Goal: Information Seeking & Learning: Learn about a topic

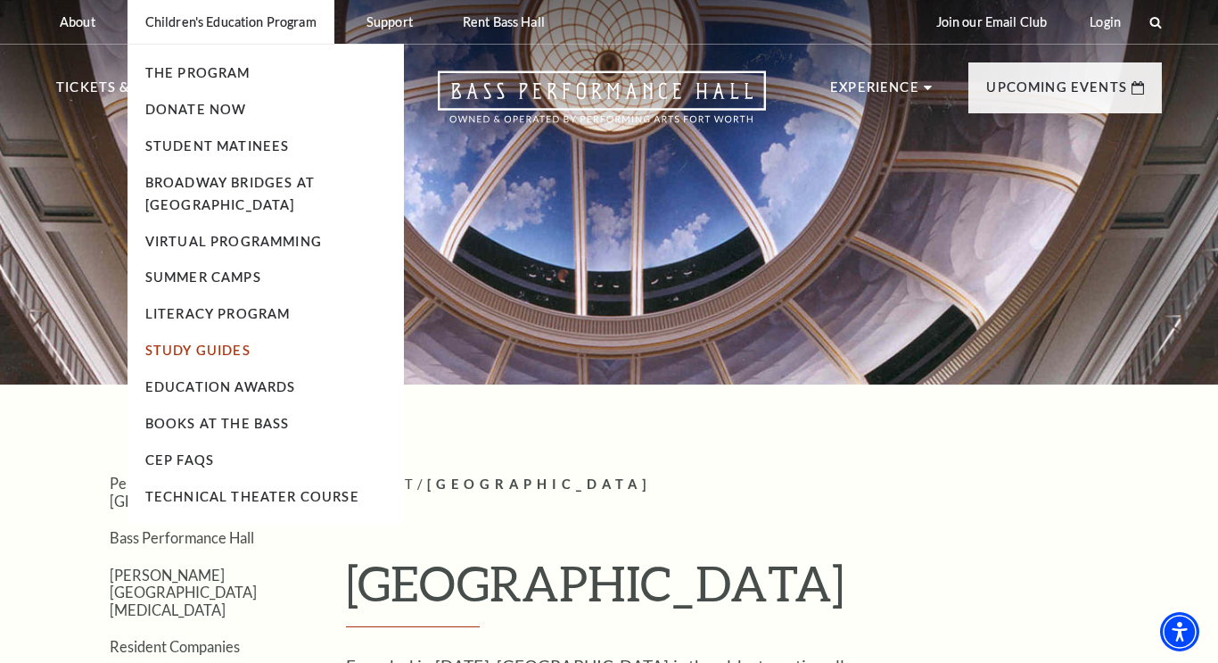
click at [199, 351] on link "Study Guides" at bounding box center [197, 349] width 105 height 15
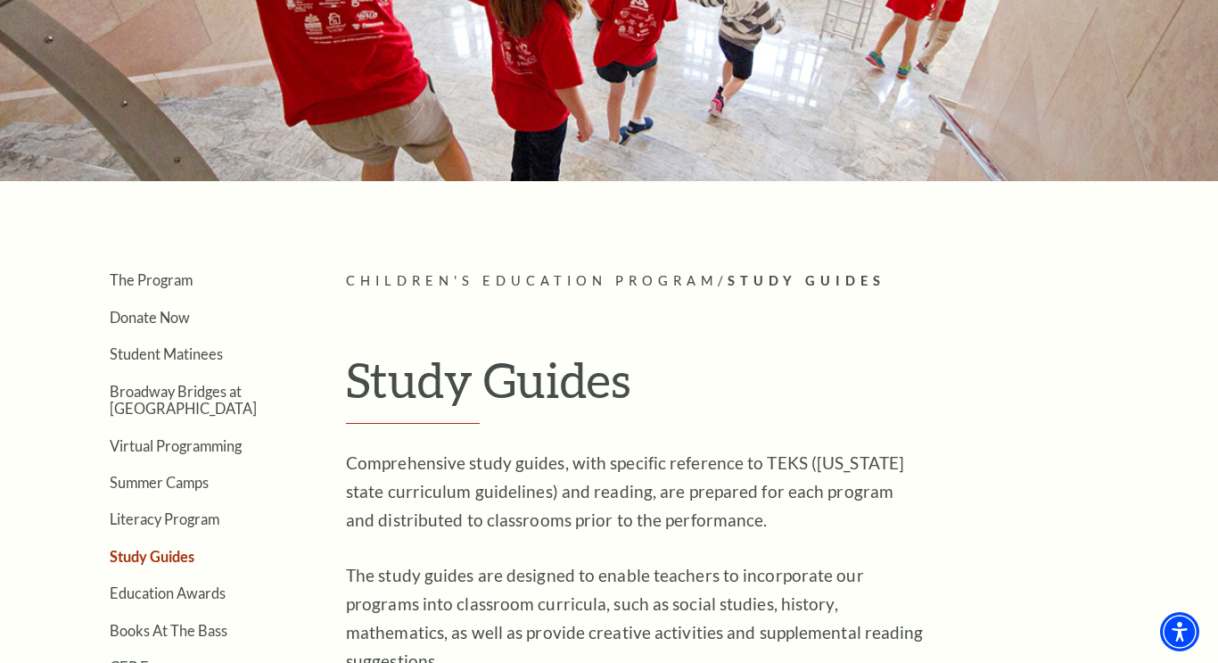
scroll to position [226, 0]
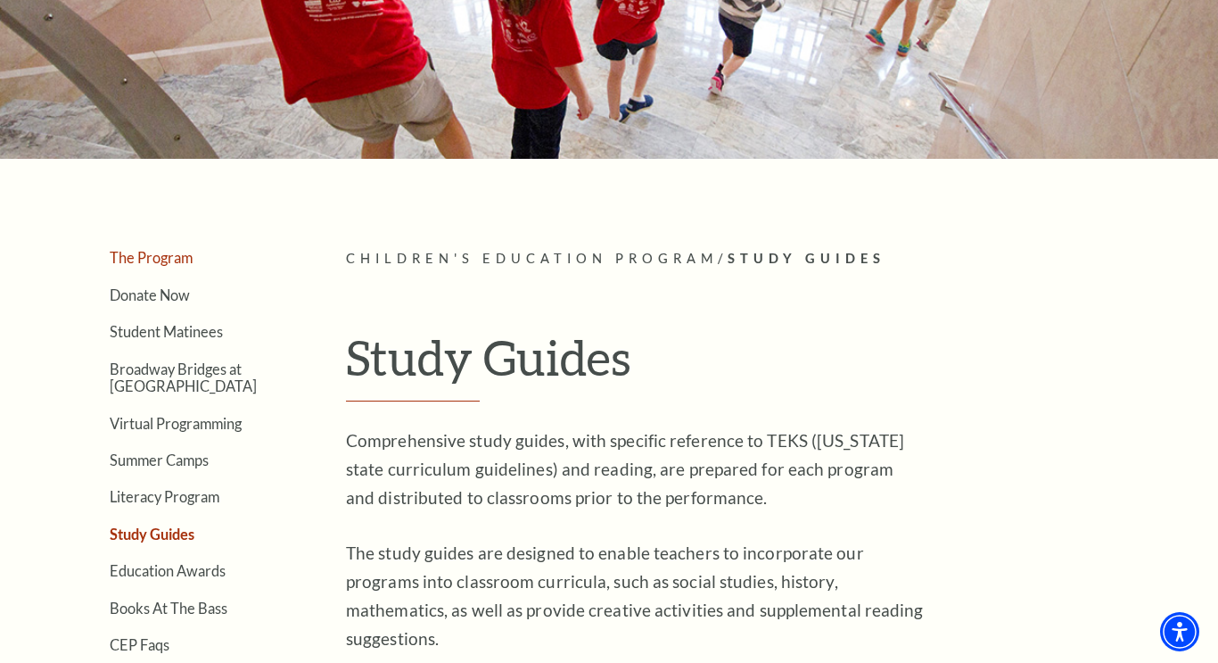
click at [155, 262] on link "The Program" at bounding box center [151, 257] width 83 height 17
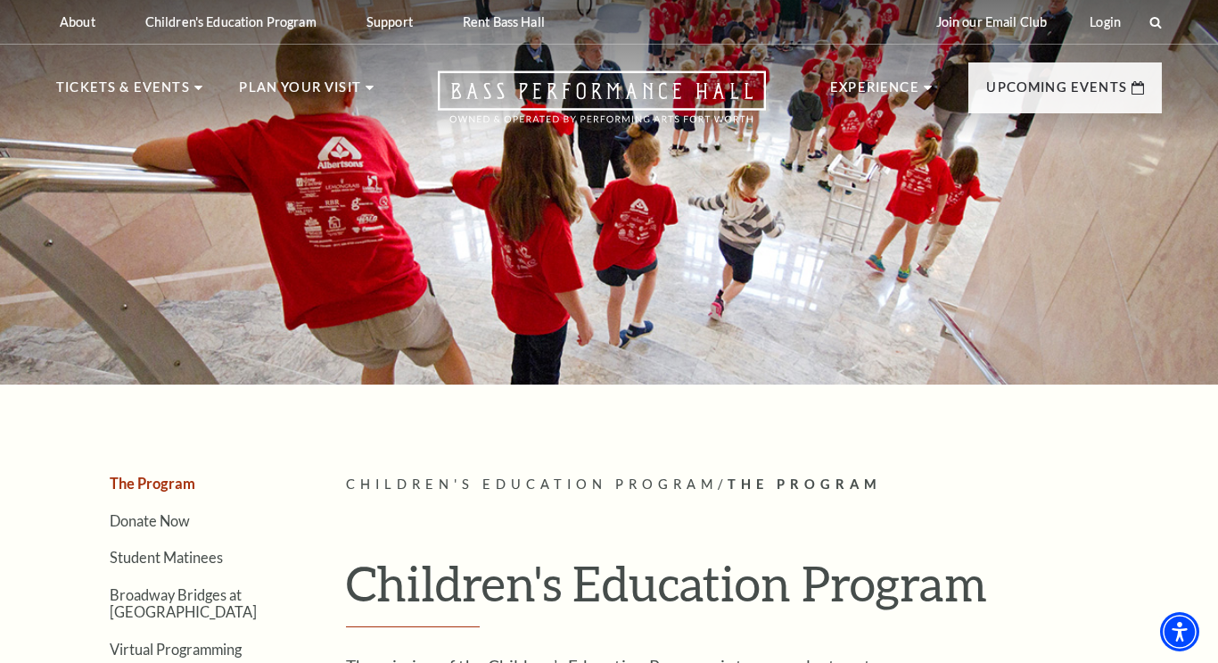
click at [215, 326] on div at bounding box center [609, 186] width 1218 height 395
click at [618, 112] on icon "Open this option" at bounding box center [602, 96] width 328 height 53
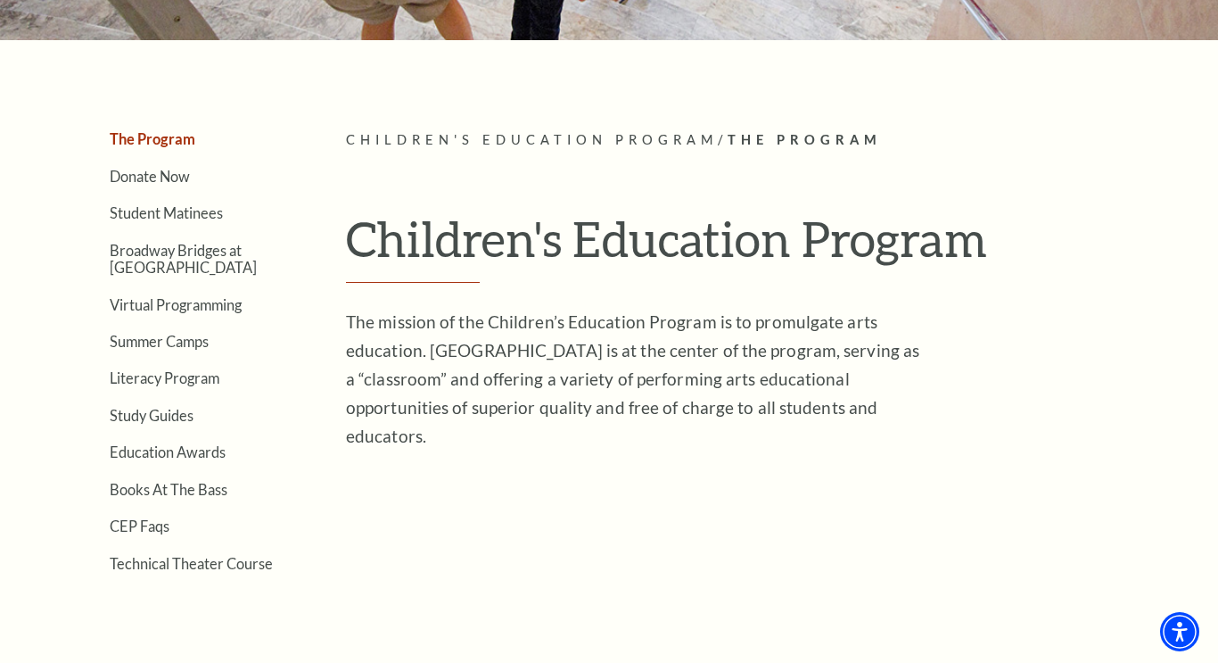
scroll to position [349, 0]
